Goal: Find specific page/section: Find specific page/section

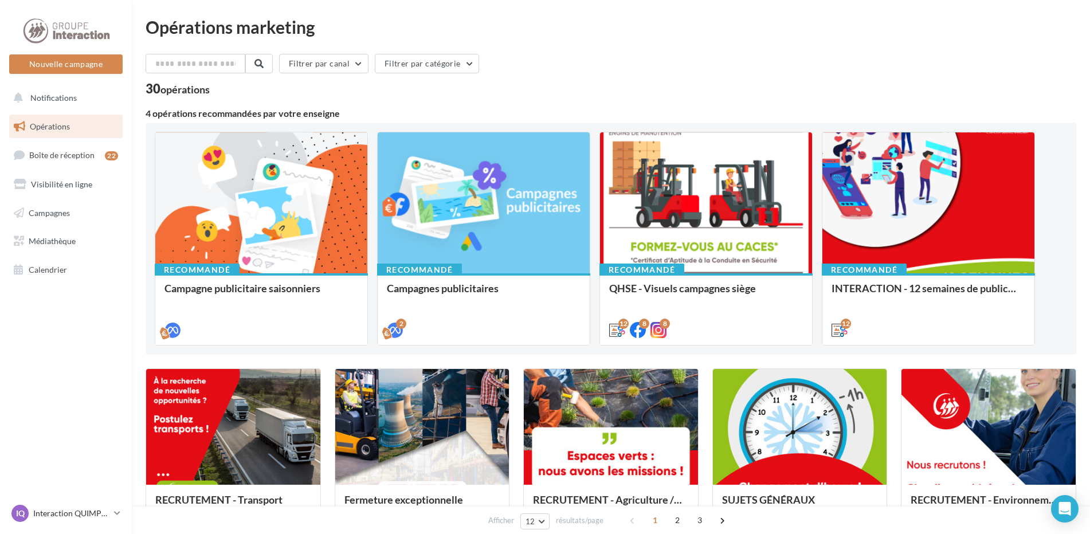
click at [53, 132] on link "Opérations" at bounding box center [66, 127] width 118 height 24
click at [21, 218] on icon at bounding box center [19, 213] width 10 height 15
